Goal: Find specific page/section: Find specific page/section

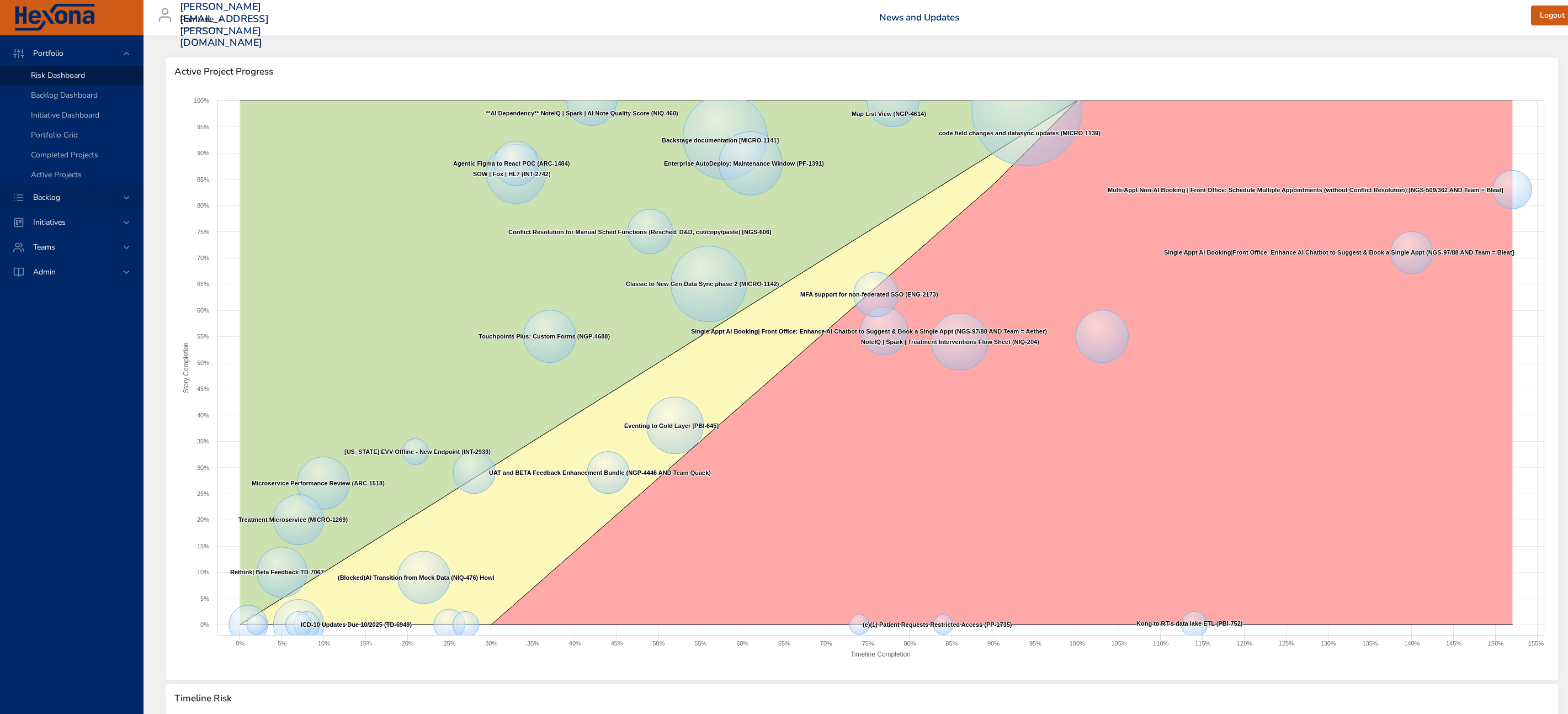
click at [68, 202] on div "Backlog" at bounding box center [72, 197] width 96 height 11
click at [55, 93] on link "Backlog Details" at bounding box center [71, 100] width 143 height 20
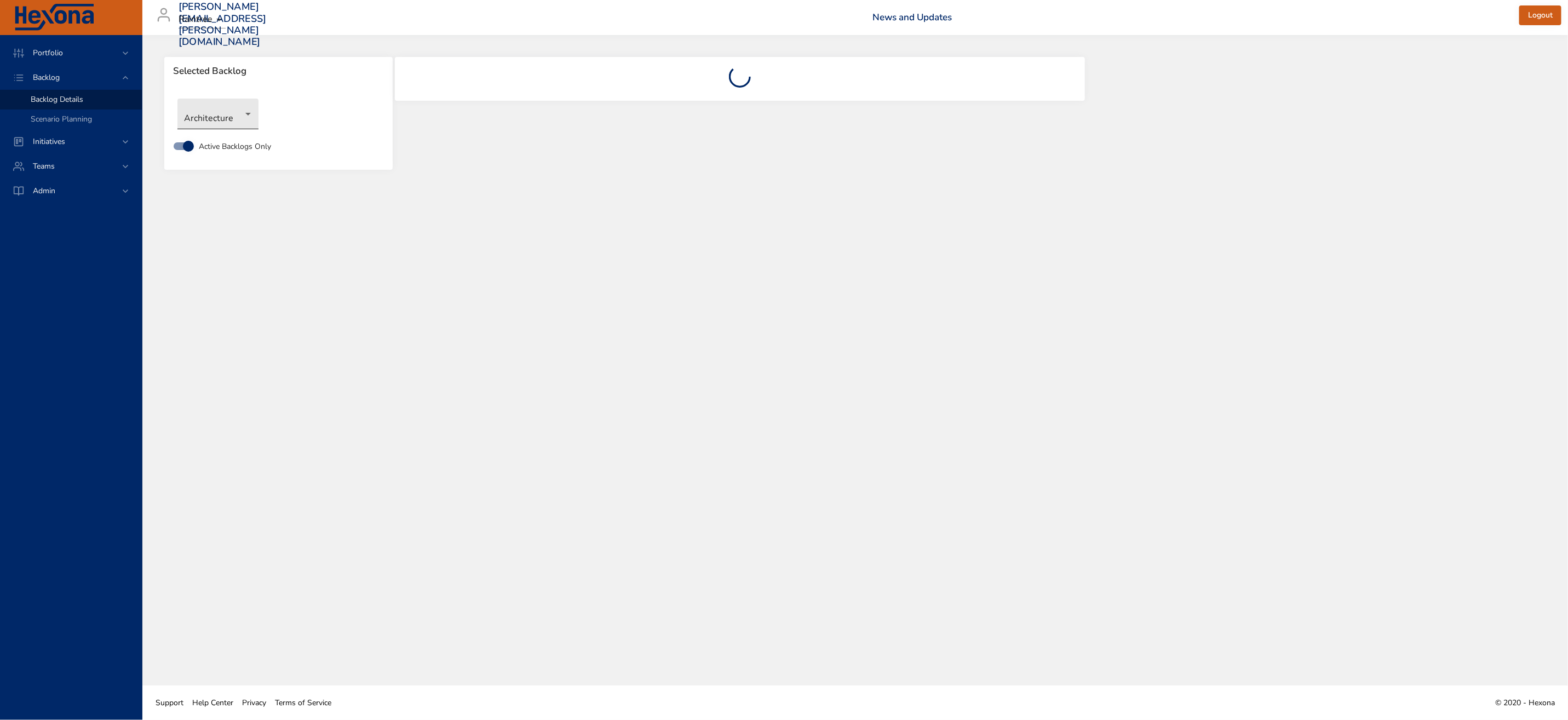
click at [195, 118] on body "Portfolio Backlog Backlog Details Scenario Planning Initiatives Teams Admin [EM…" at bounding box center [784, 360] width 1568 height 720
click at [198, 169] on li "Clinical" at bounding box center [233, 168] width 112 height 18
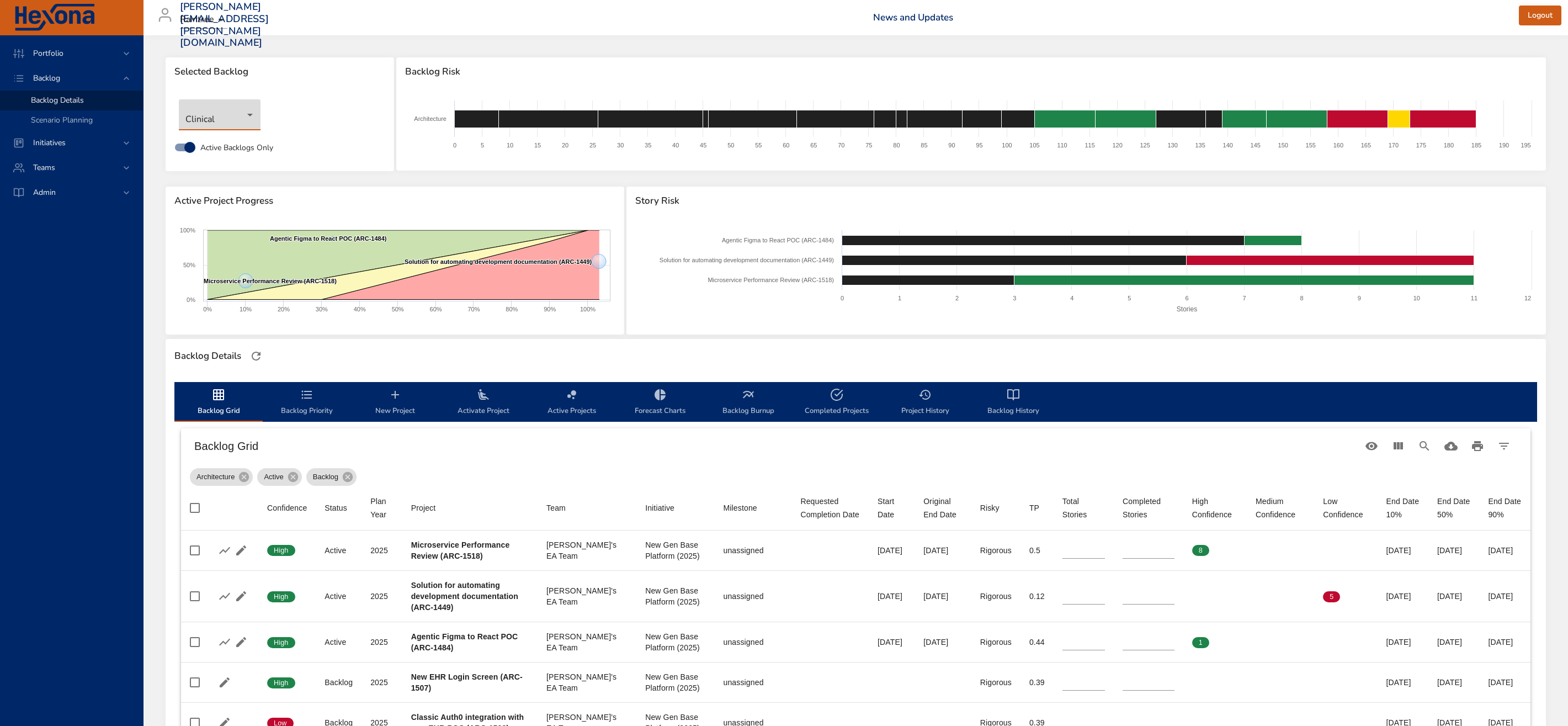
type input "**"
type input "*"
type input "**"
type input "*"
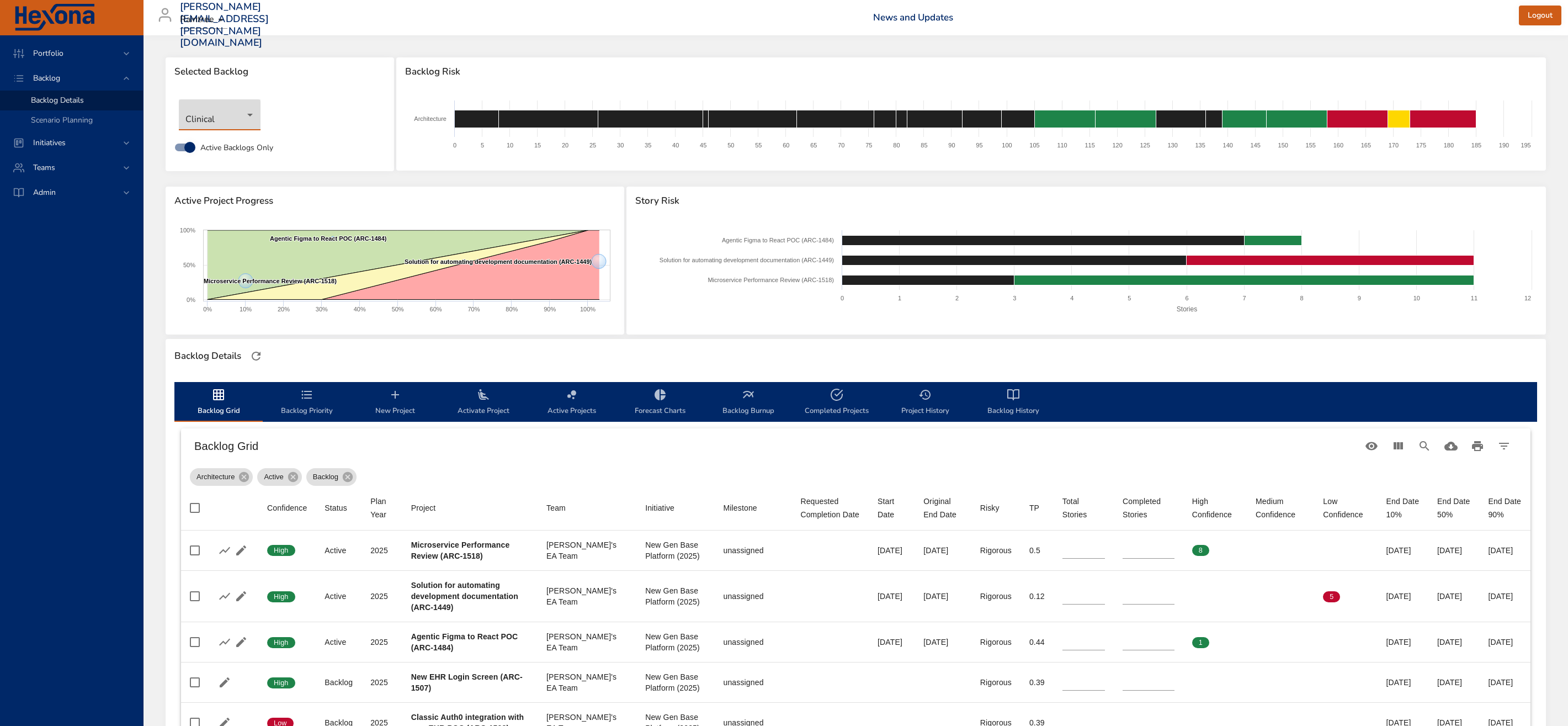
type input "*"
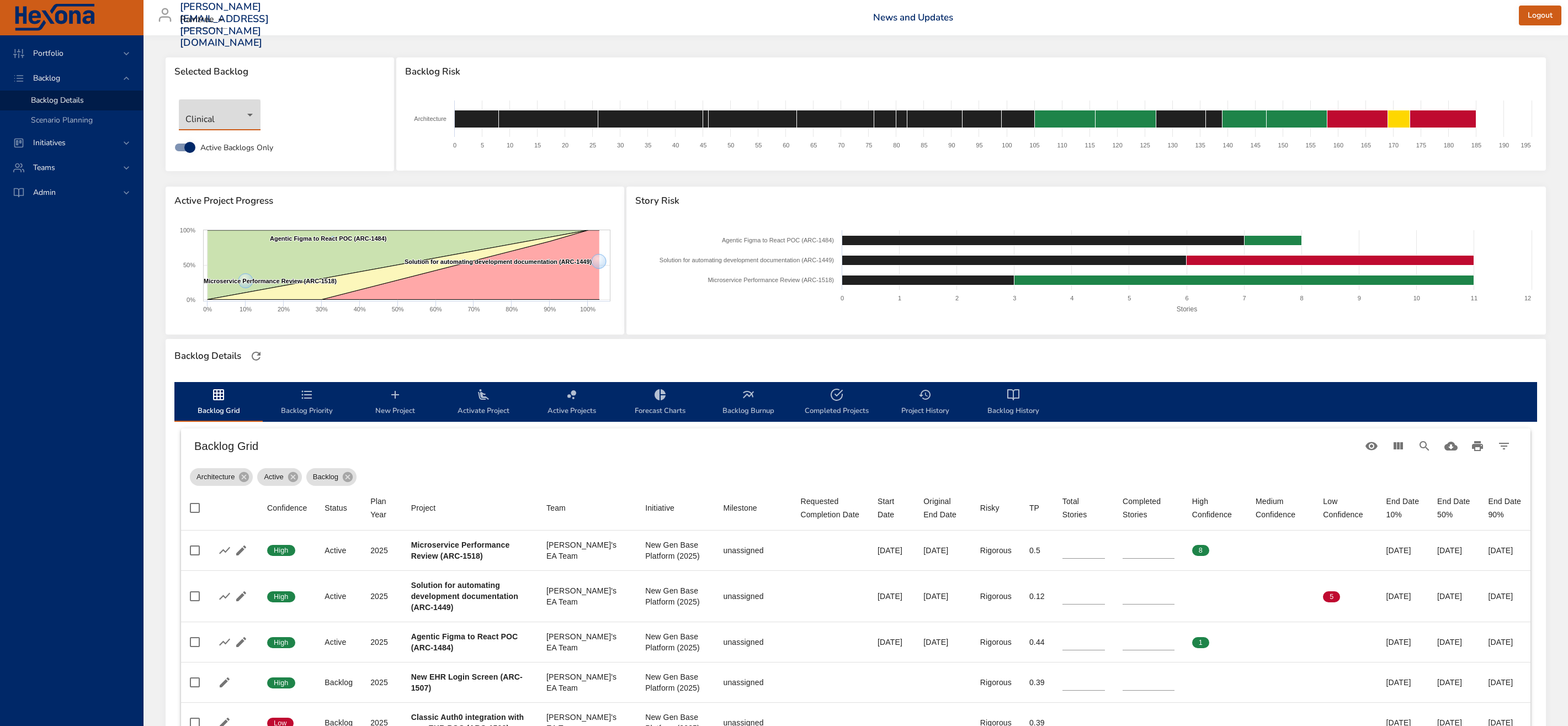
type input "*"
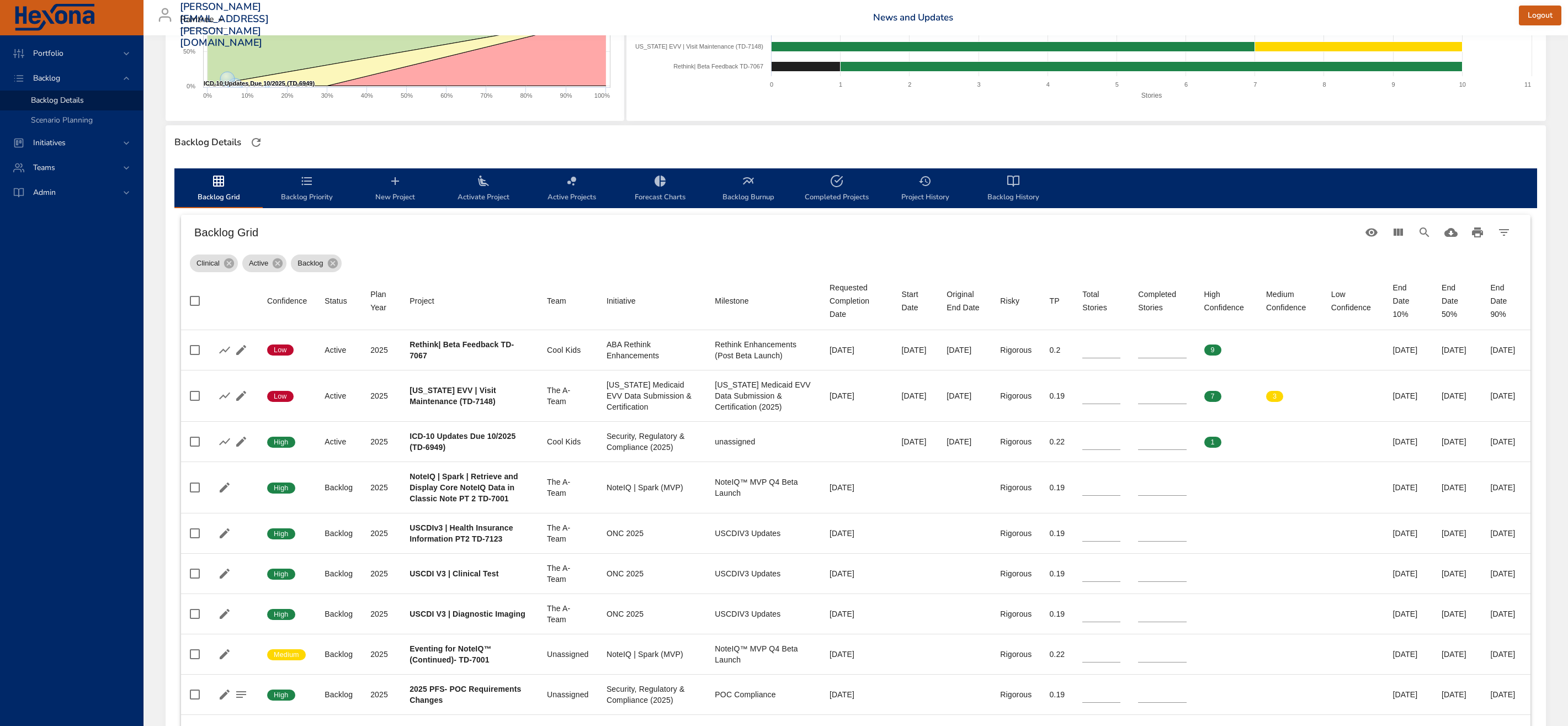
scroll to position [245, 0]
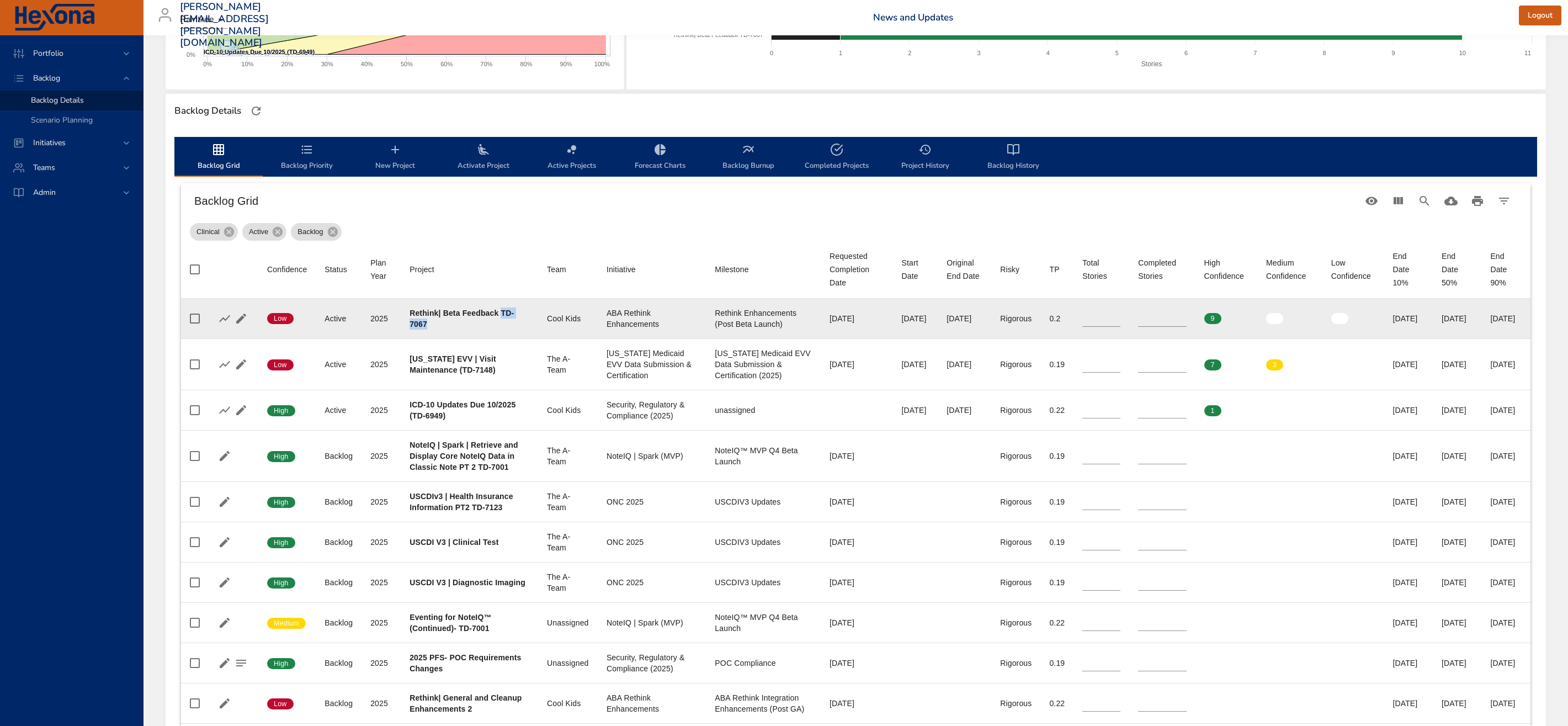
drag, startPoint x: 501, startPoint y: 313, endPoint x: 508, endPoint y: 321, distance: 10.6
click at [508, 321] on div "Rethink| Beta Feedback TD-7067" at bounding box center [470, 318] width 120 height 22
copy b "TD-7067"
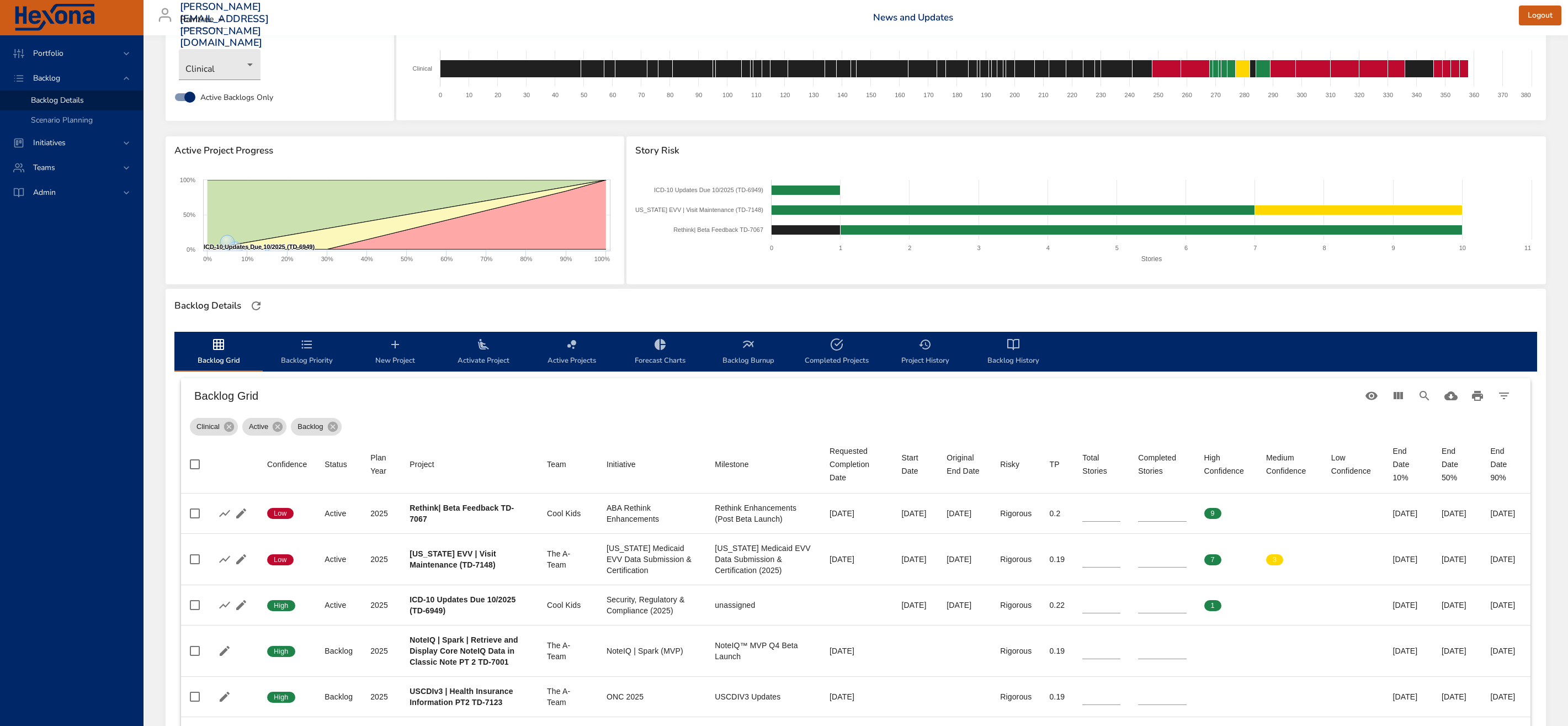
scroll to position [0, 0]
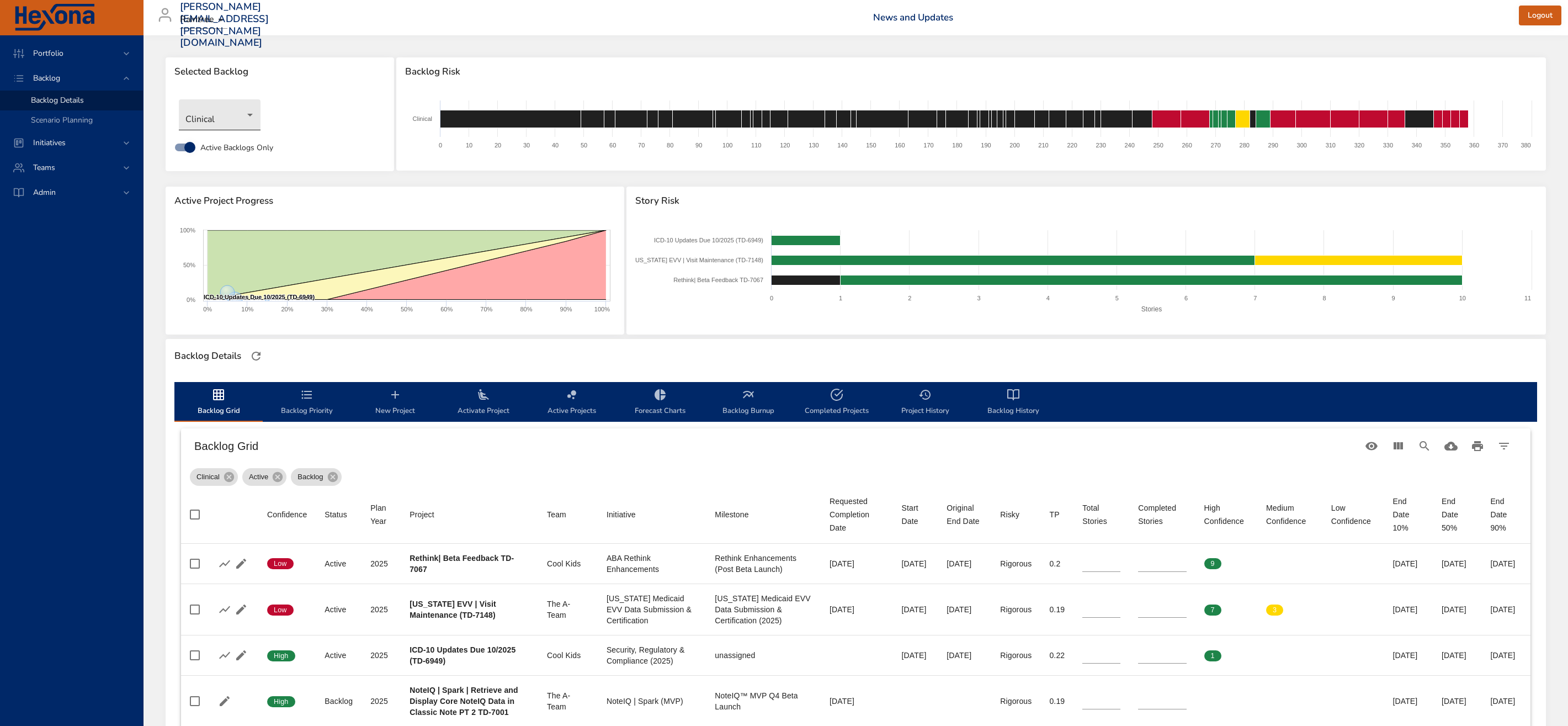
click at [230, 118] on body "Portfolio Backlog Backlog Details Scenario Planning Initiatives Teams [PERSON_N…" at bounding box center [784, 363] width 1568 height 726
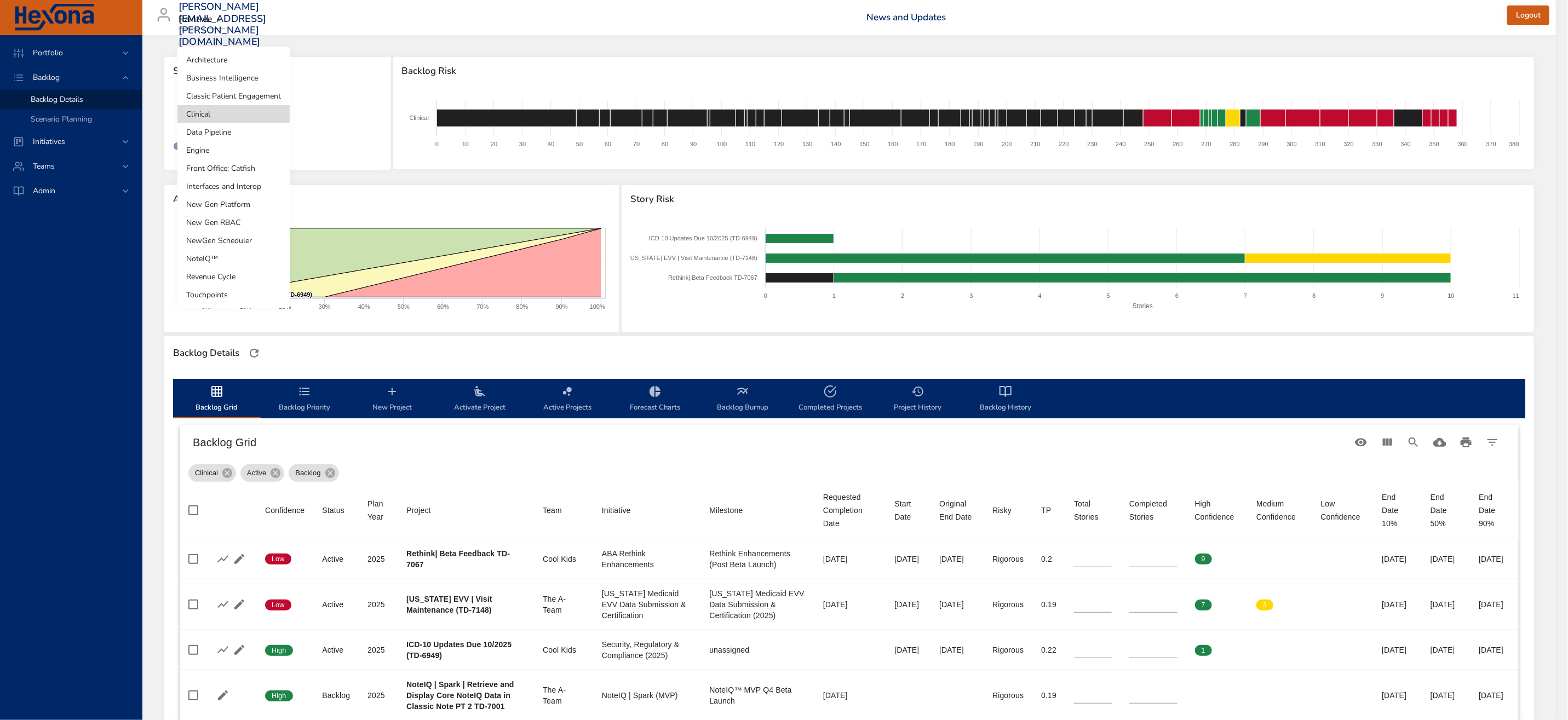
click at [246, 96] on li "Classic Patient Engagement" at bounding box center [233, 96] width 112 height 18
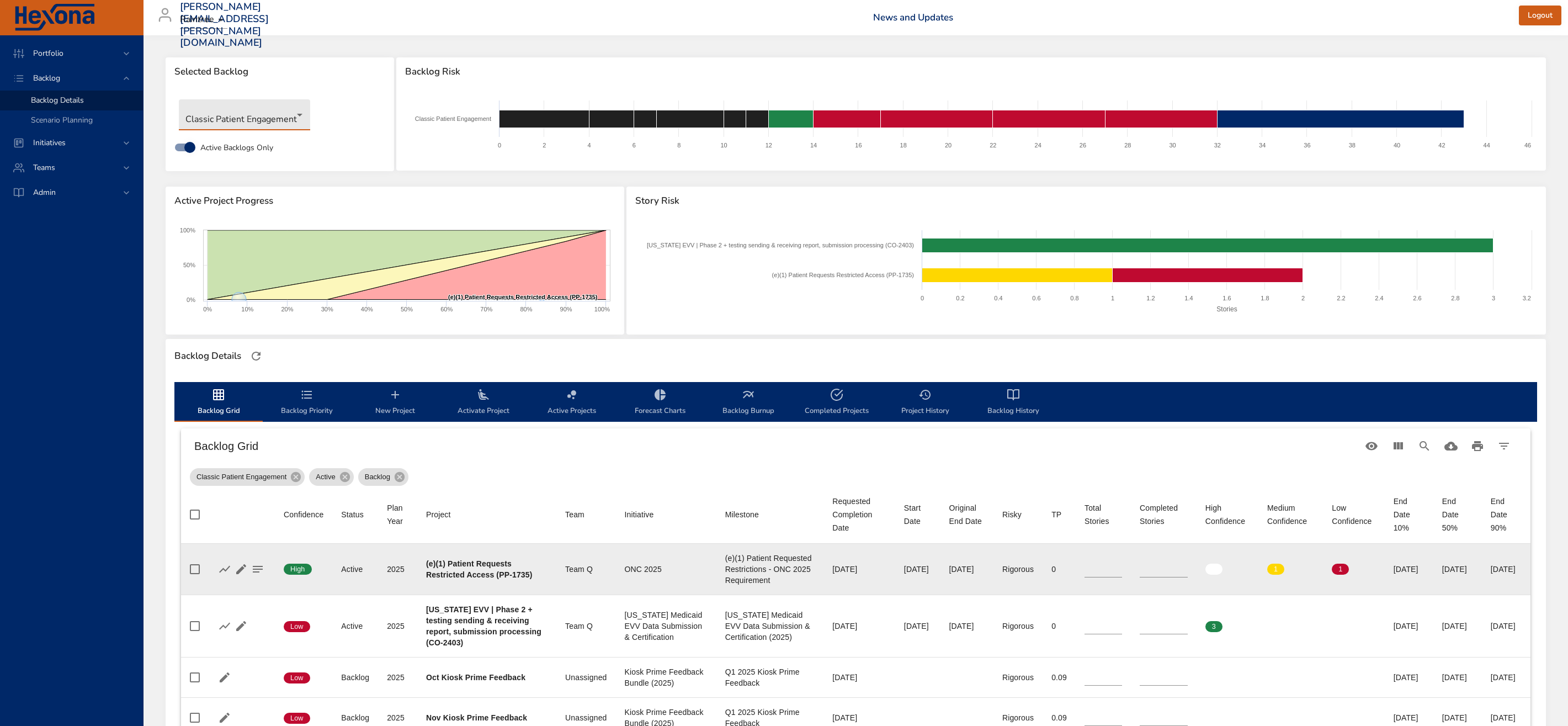
click at [498, 576] on b "(e)(1) Patient Requests Restricted Access (PP-1735)" at bounding box center [479, 568] width 107 height 20
drag, startPoint x: 495, startPoint y: 574, endPoint x: 509, endPoint y: 588, distance: 19.8
click at [509, 580] on div "(e)(1) Patient Requests Restricted Access (PP-1735)" at bounding box center [487, 569] width 121 height 22
copy b "(PP-1735)"
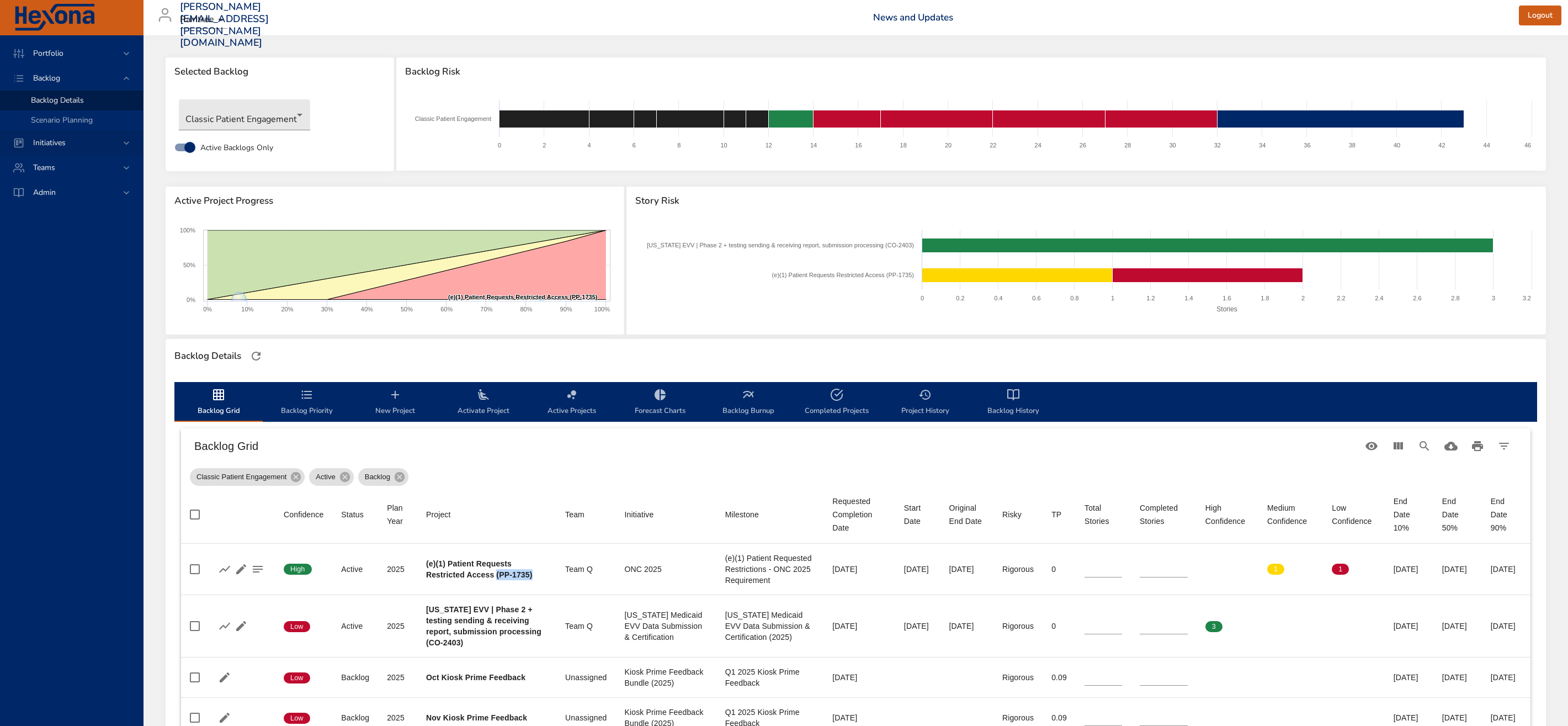
click at [58, 145] on span "Initiatives" at bounding box center [49, 142] width 50 height 10
click at [60, 147] on span "Milestone Details" at bounding box center [60, 145] width 59 height 10
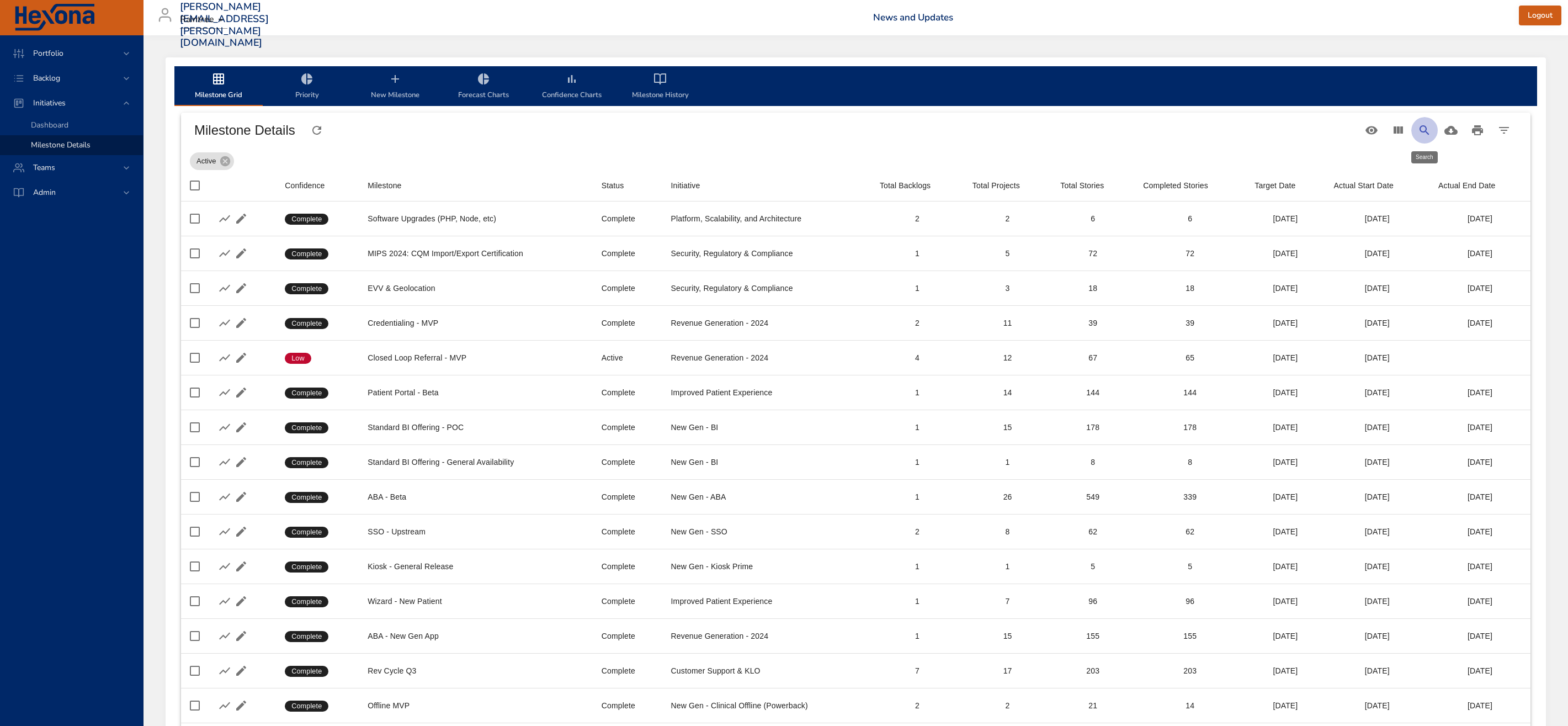
click at [1424, 130] on icon "Search" at bounding box center [1424, 130] width 10 height 10
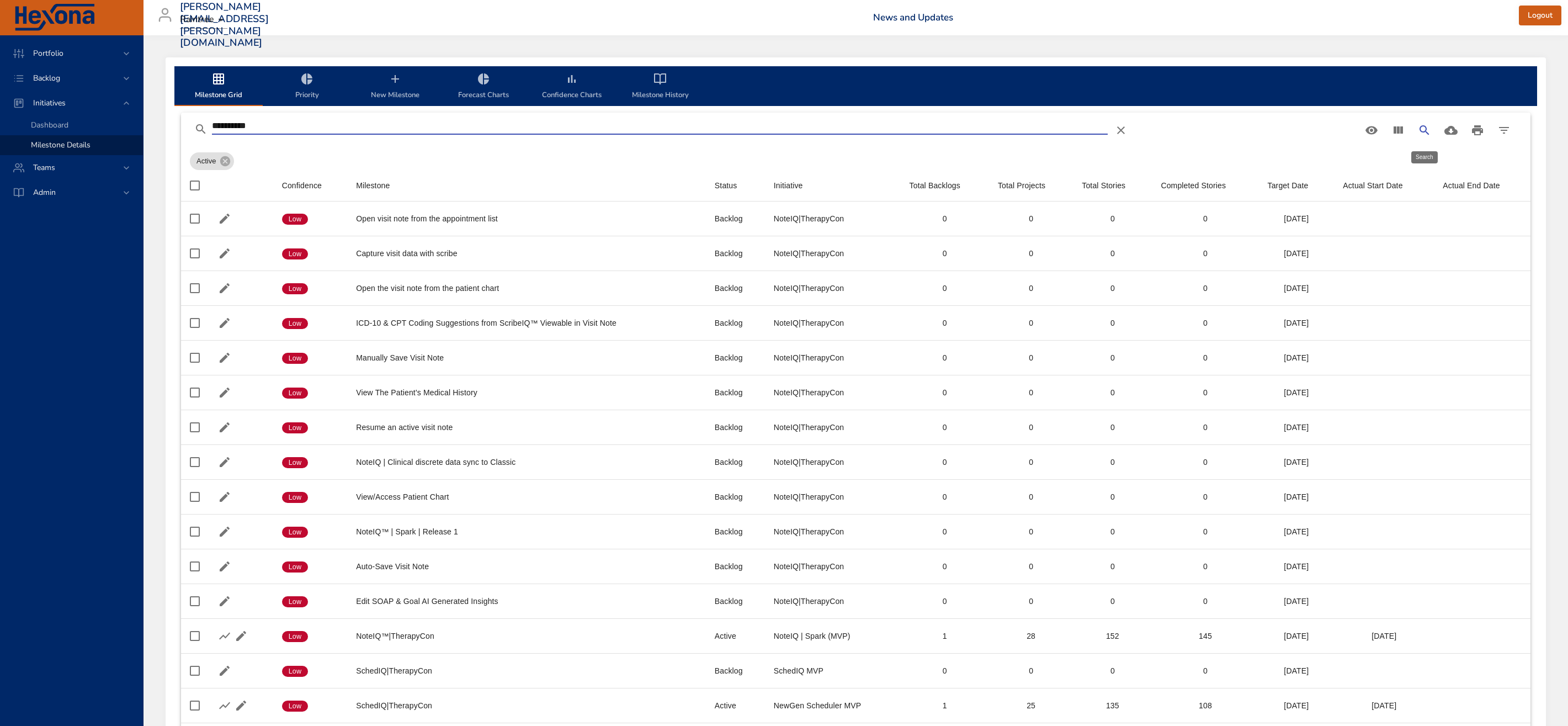
type input "**********"
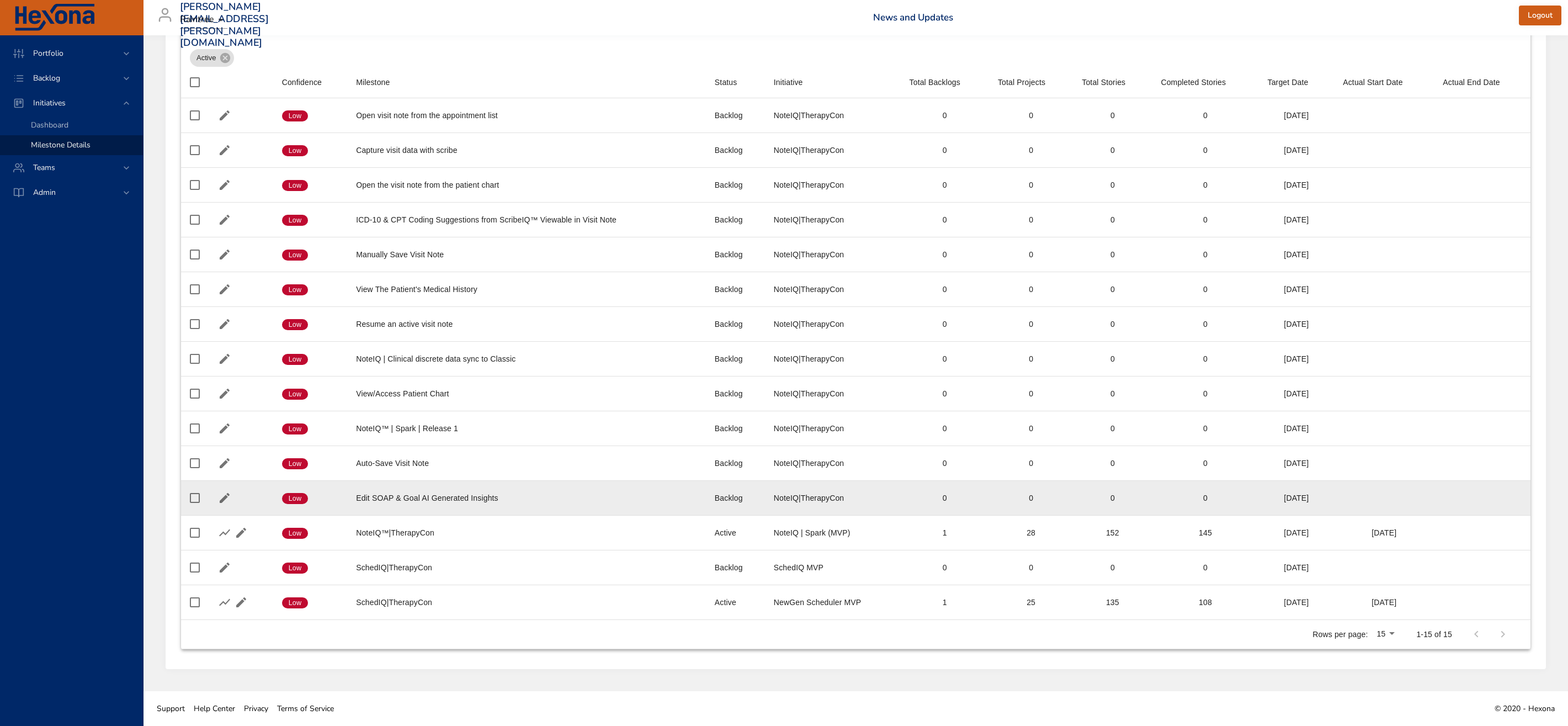
scroll to position [108, 0]
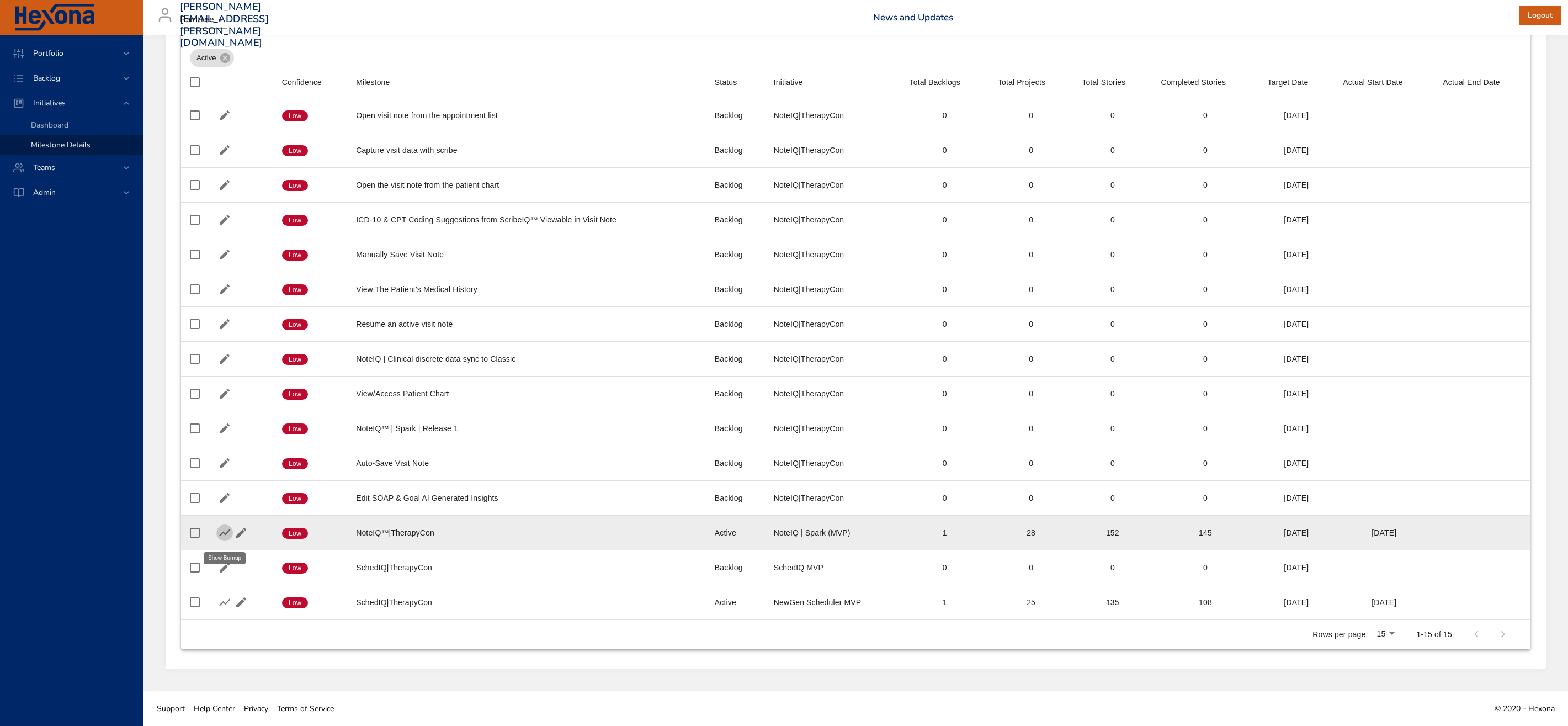
click at [223, 530] on icon "button" at bounding box center [225, 532] width 13 height 13
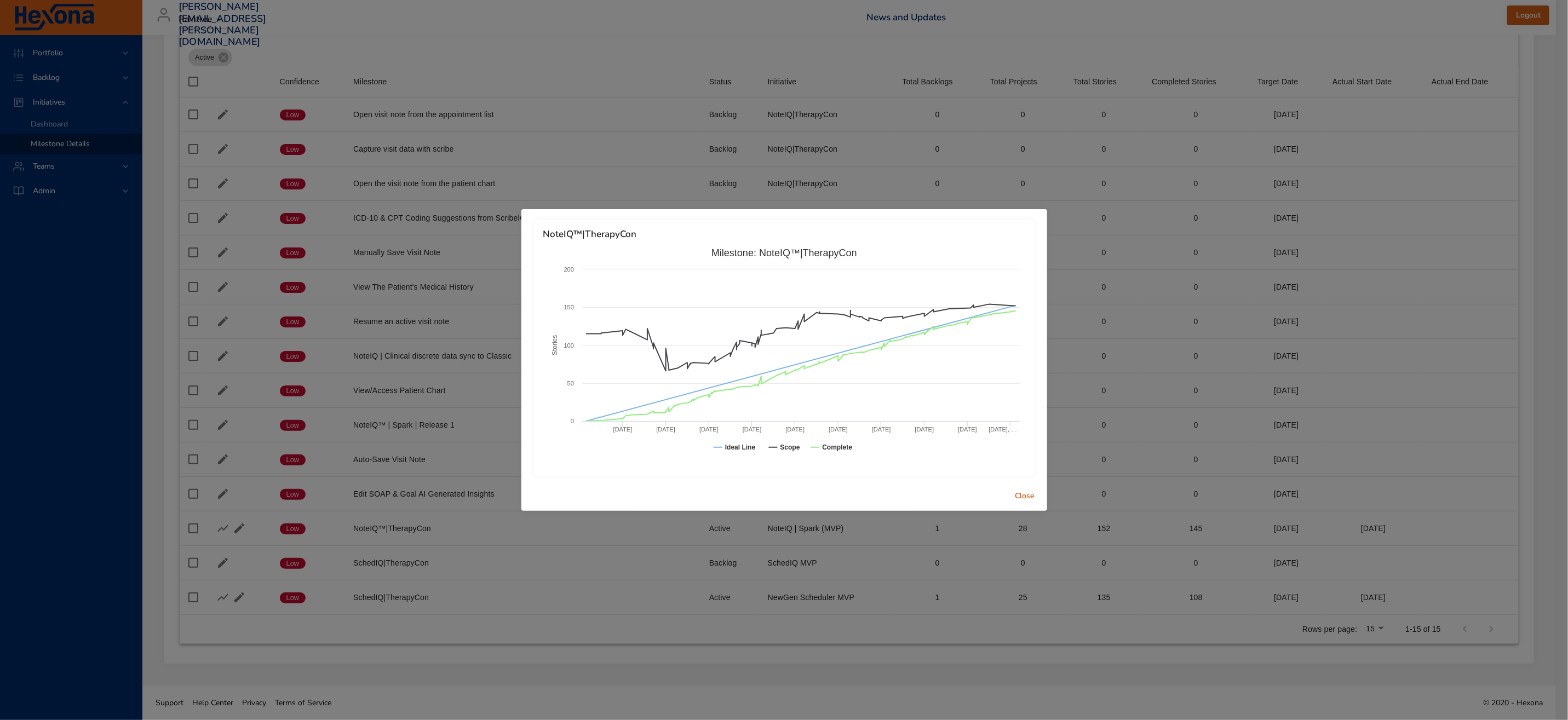
click at [1020, 495] on span "Close" at bounding box center [1025, 496] width 27 height 14
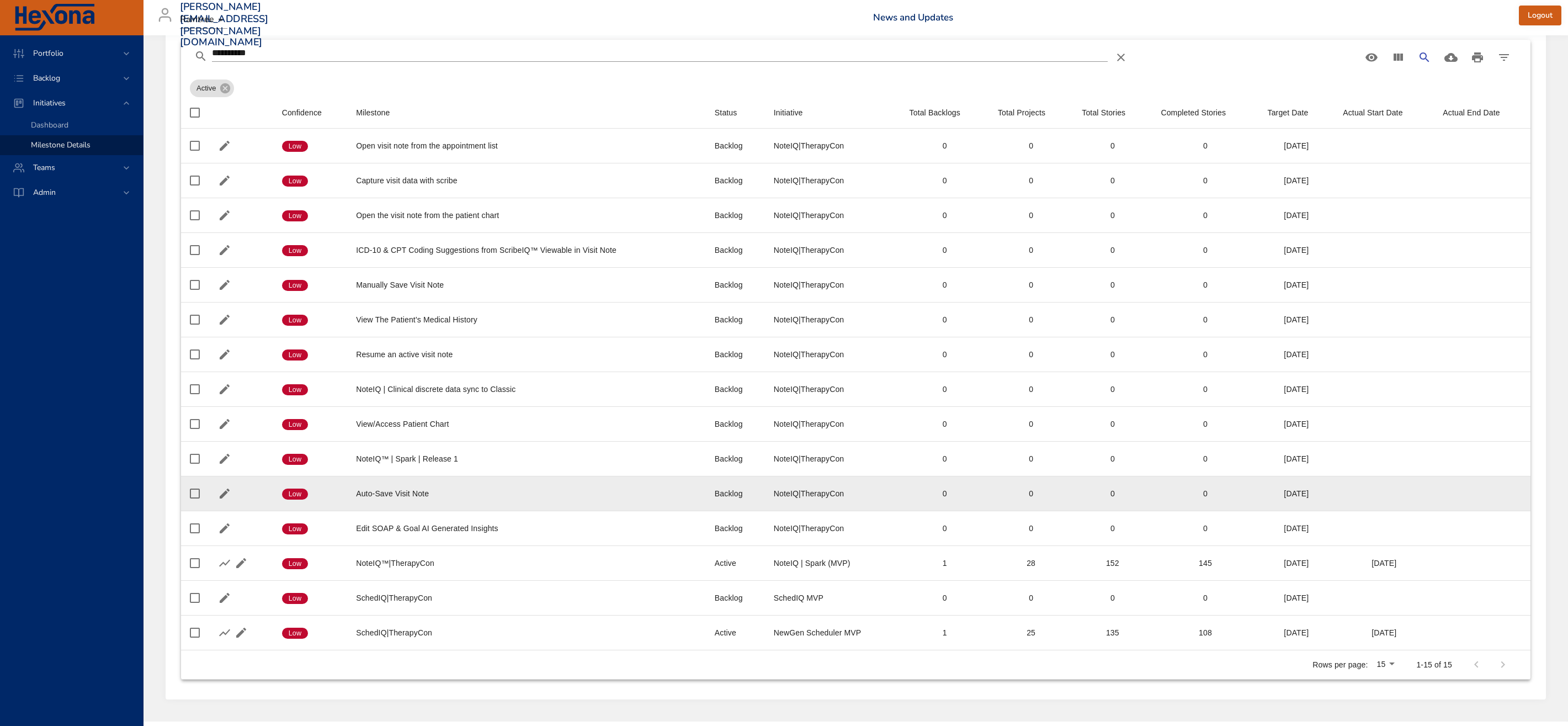
scroll to position [0, 0]
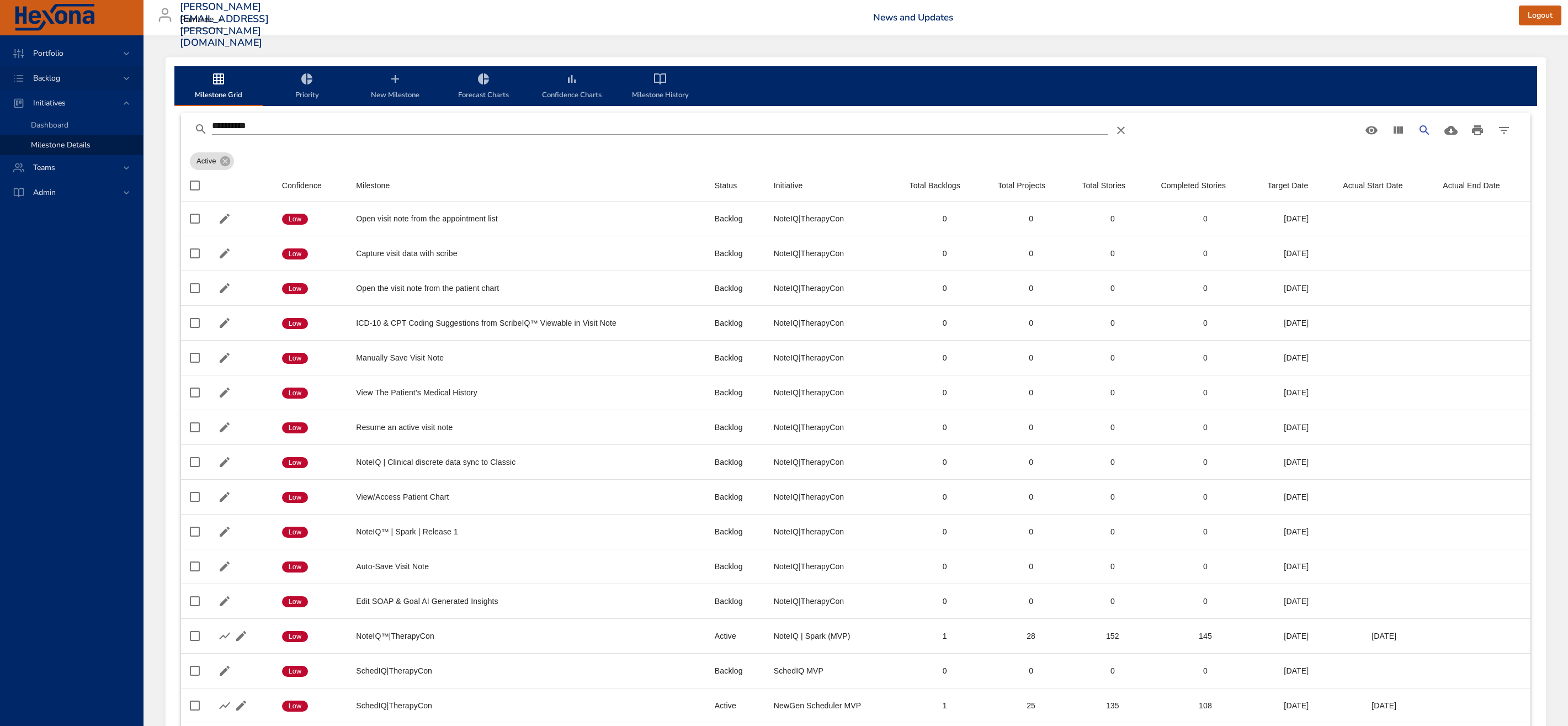
click at [75, 70] on div "Backlog" at bounding box center [71, 78] width 143 height 25
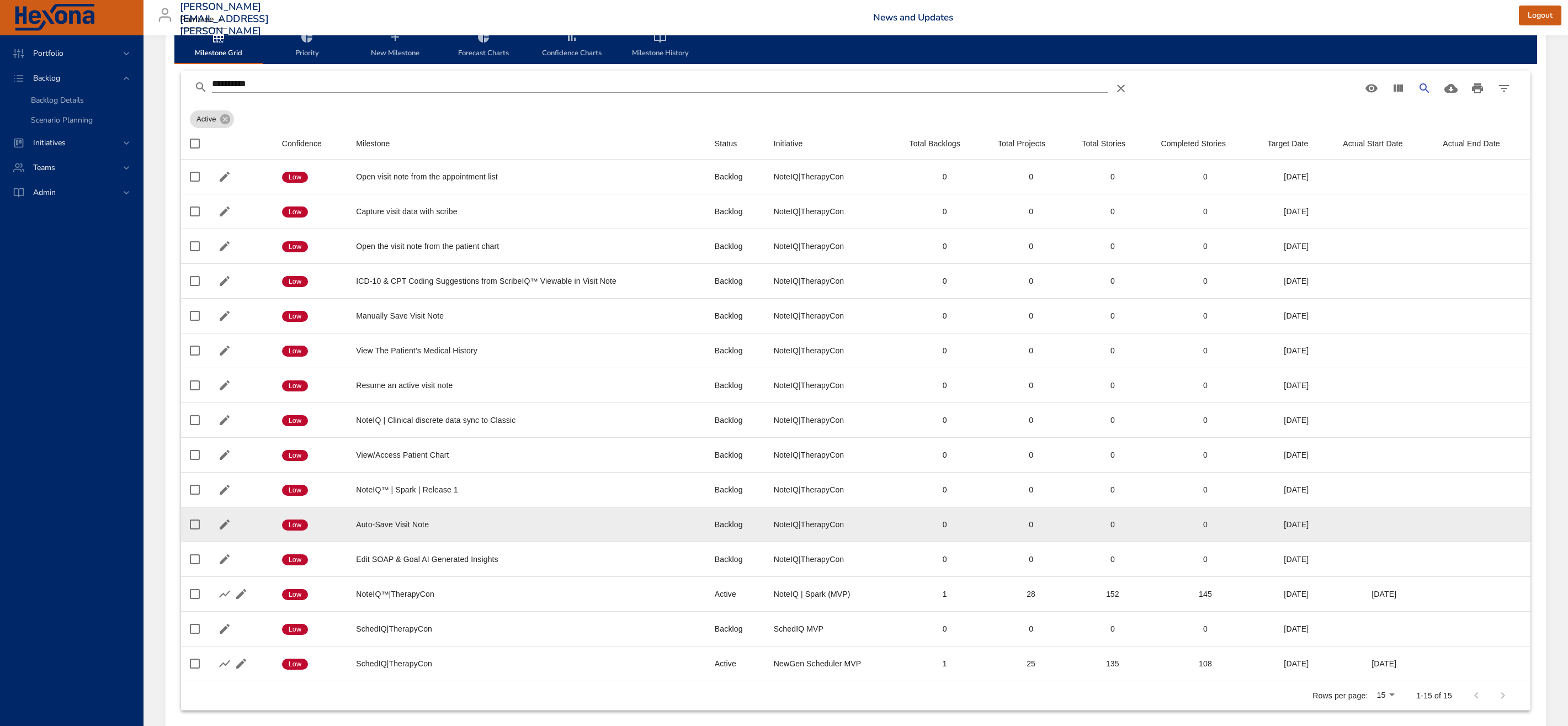
scroll to position [108, 0]
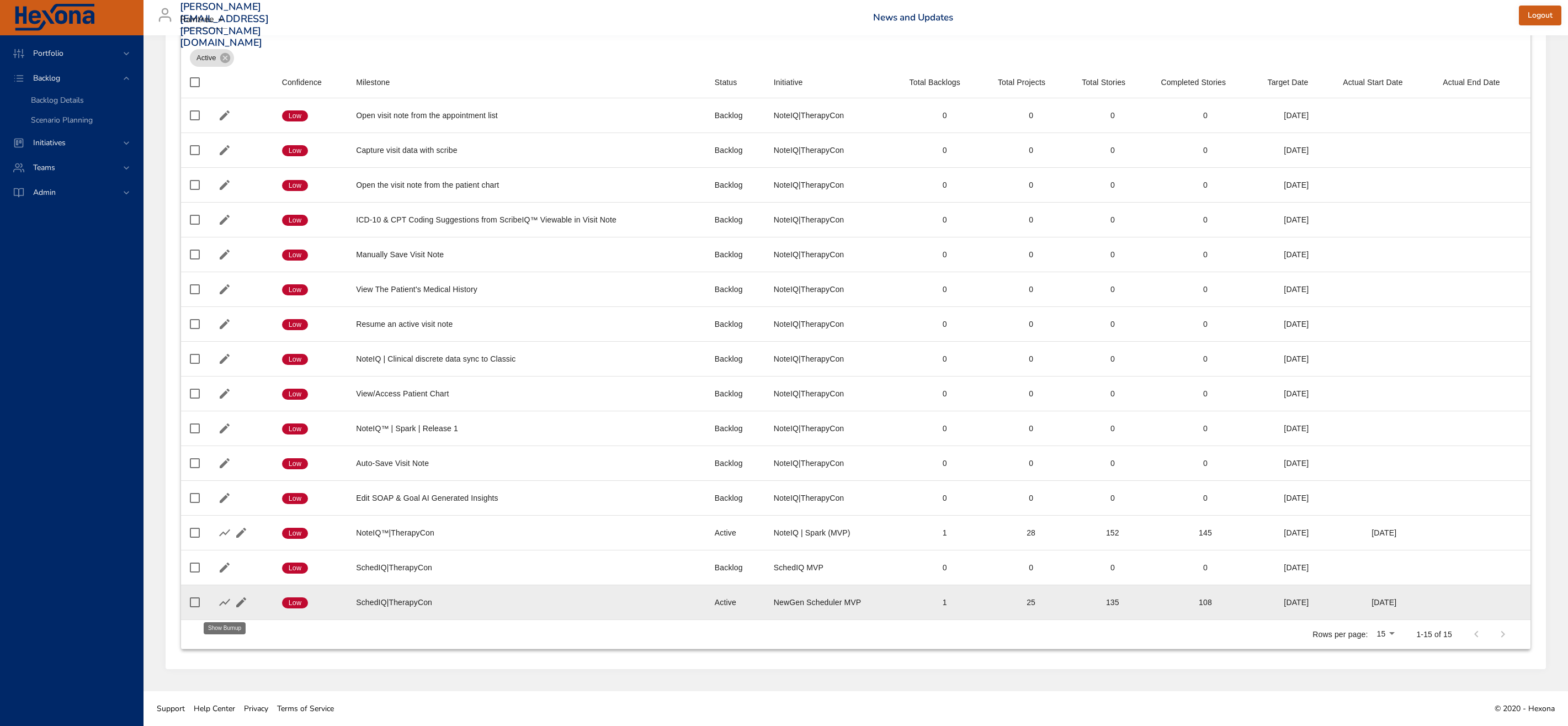
click at [222, 604] on icon "button" at bounding box center [225, 602] width 13 height 13
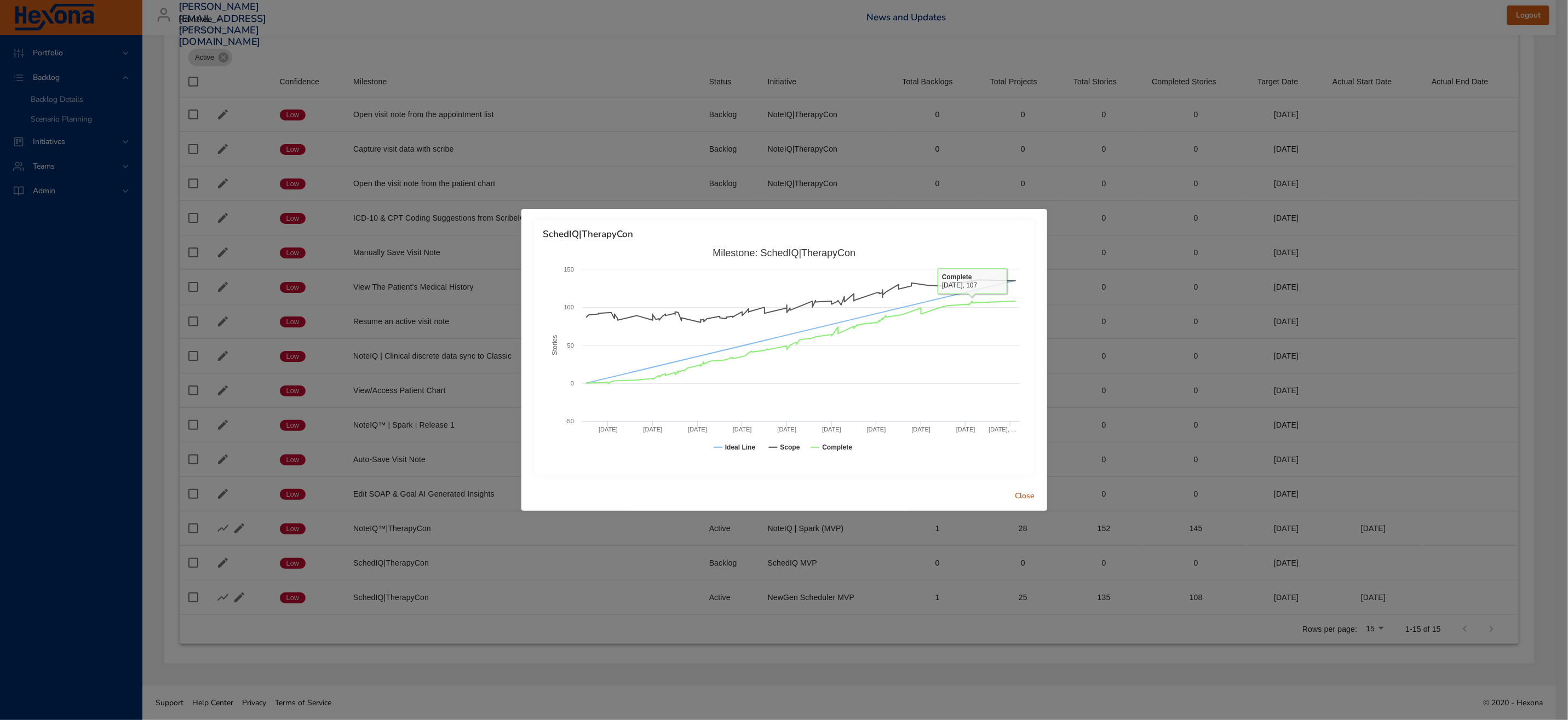
click at [1037, 498] on span "Close" at bounding box center [1025, 496] width 27 height 14
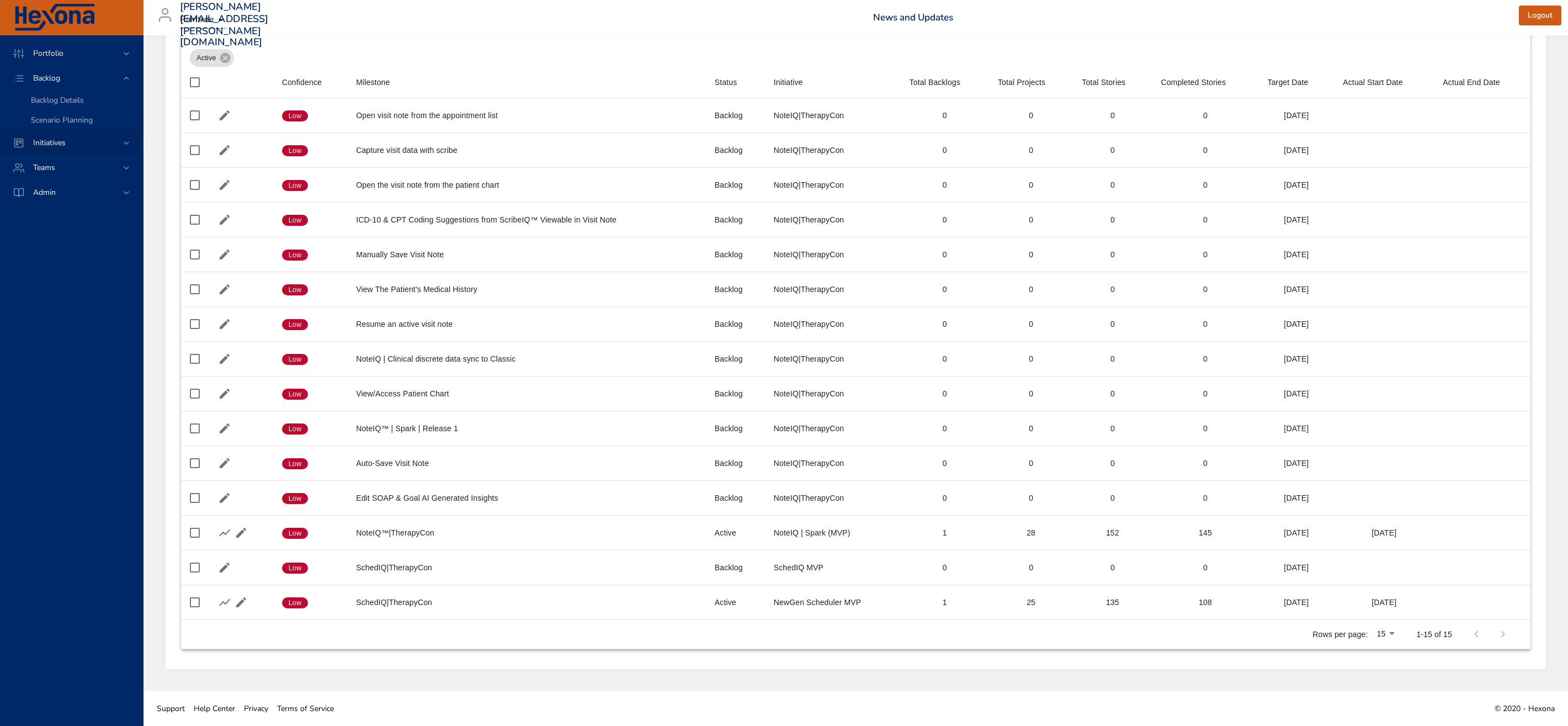
click at [52, 142] on span "Initiatives" at bounding box center [49, 142] width 50 height 10
click at [64, 78] on span "Backlog" at bounding box center [47, 78] width 45 height 10
click at [77, 101] on span "Backlog Details" at bounding box center [57, 100] width 53 height 10
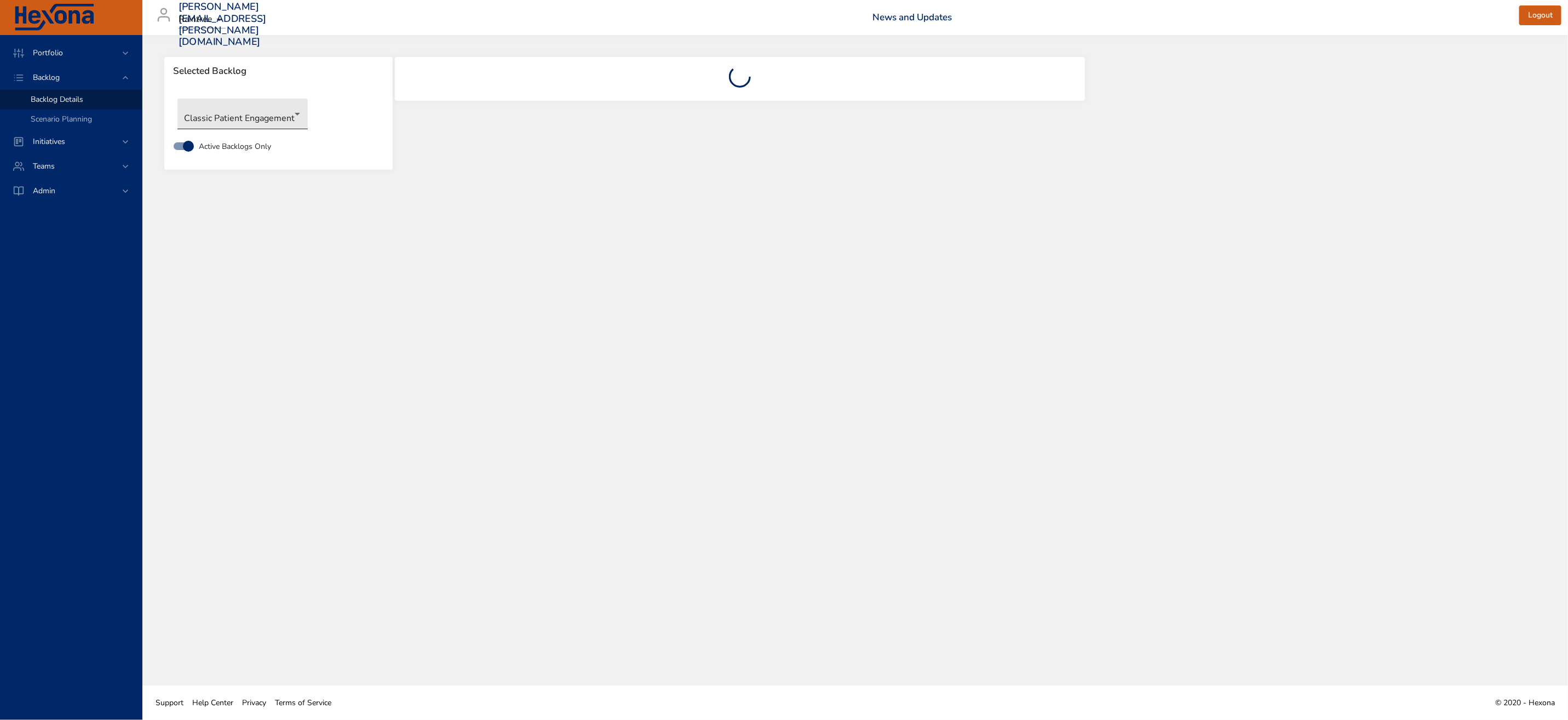
click at [272, 120] on body "Portfolio Backlog Backlog Details Scenario Planning Initiatives Teams Admin [EM…" at bounding box center [784, 360] width 1568 height 720
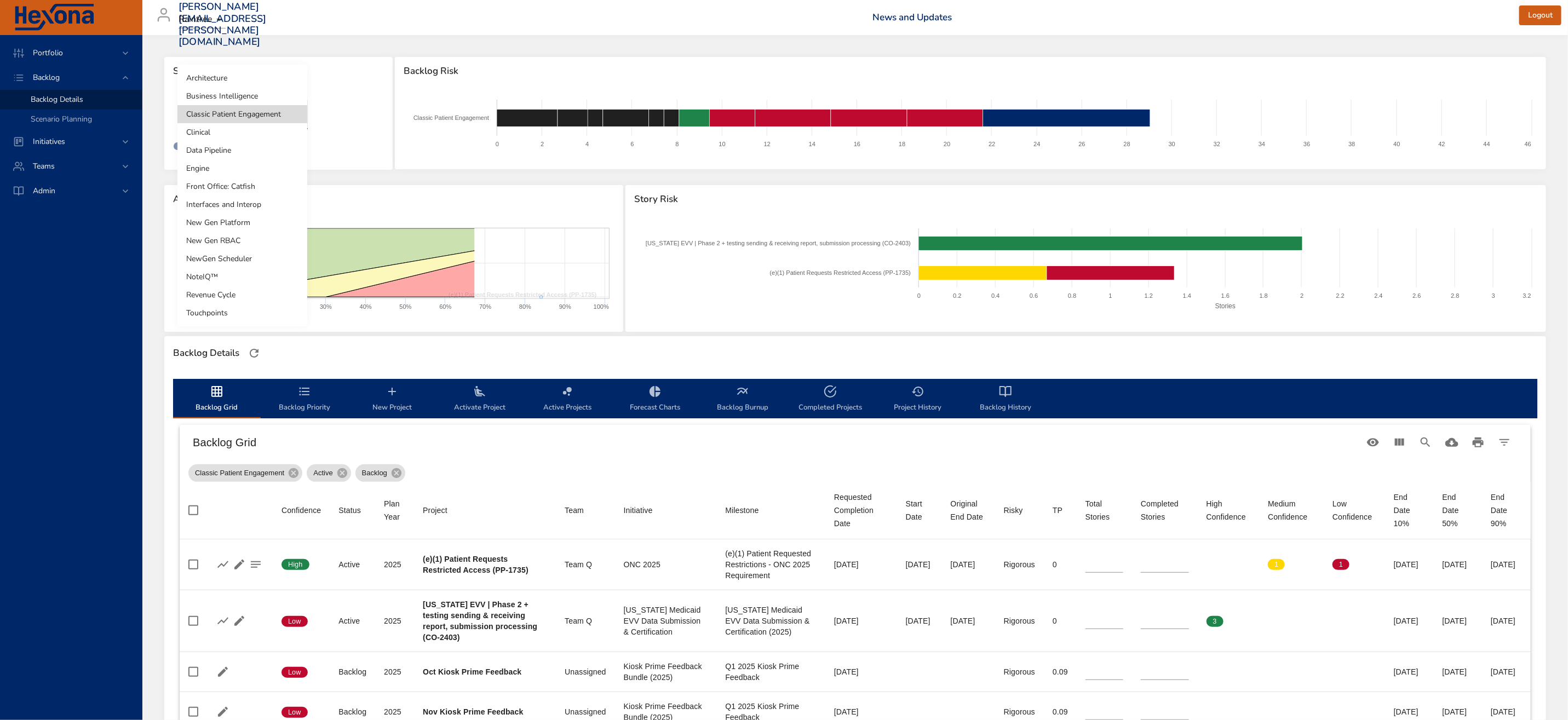
click at [241, 277] on li "NoteIQ™" at bounding box center [242, 276] width 130 height 18
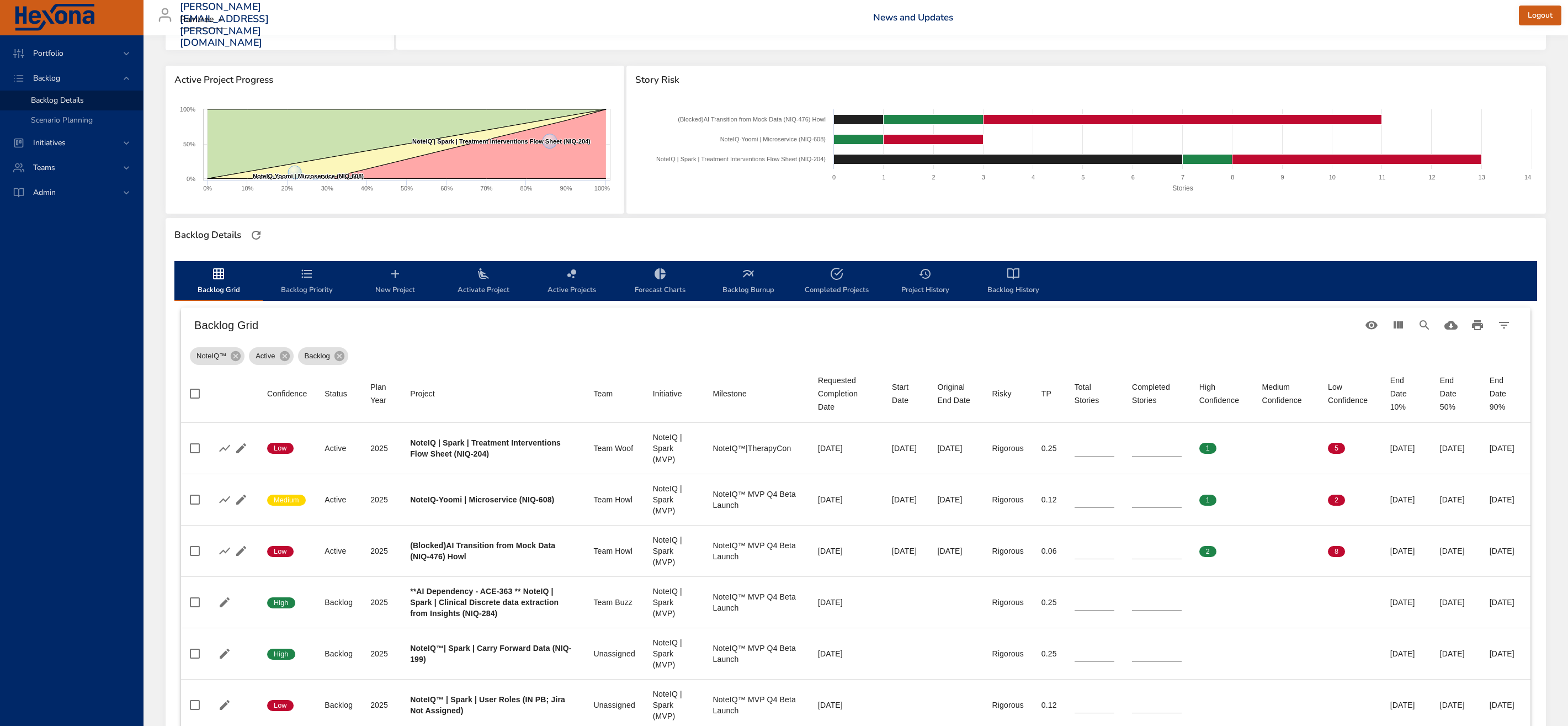
scroll to position [181, 0]
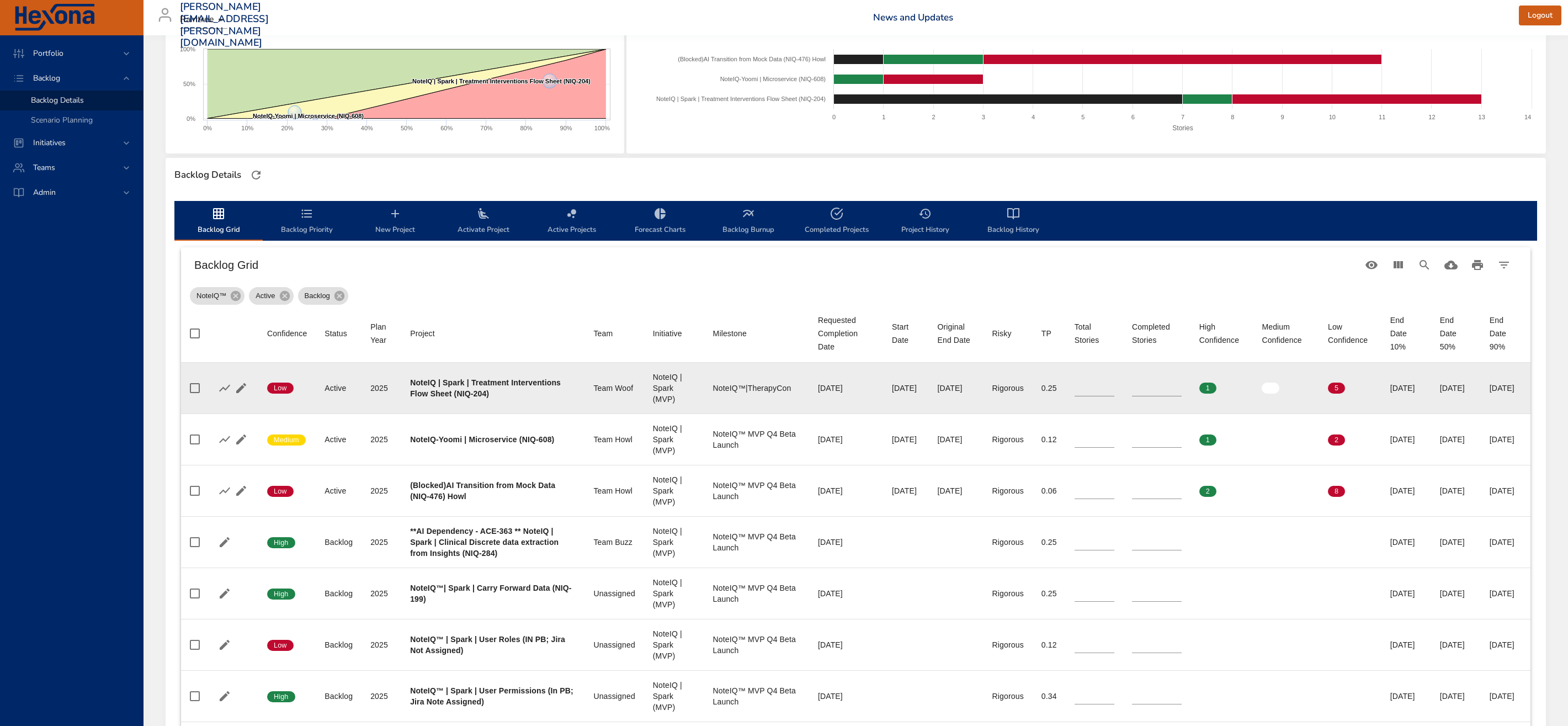
click at [505, 390] on b "NoteIQ | Spark | Treatment Interventions Flow Sheet (NIQ-204)" at bounding box center [485, 388] width 151 height 20
drag, startPoint x: 509, startPoint y: 391, endPoint x: 536, endPoint y: 390, distance: 27.0
click at [536, 390] on b "NoteIQ | Spark | Treatment Interventions Flow Sheet (NIQ-204)" at bounding box center [485, 388] width 151 height 20
copy b "NIQ-204"
